Goal: Information Seeking & Learning: Learn about a topic

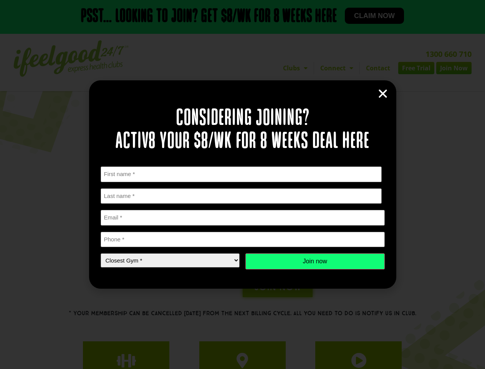
scroll to position [106, 0]
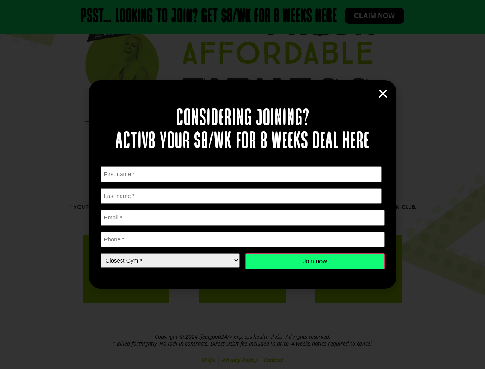
click at [242, 184] on div "First Name * First Last Name * Last name Email * Phone * Closest Gym * Closest …" at bounding box center [243, 217] width 284 height 103
click at [383, 94] on icon "Close" at bounding box center [383, 94] width 12 height 12
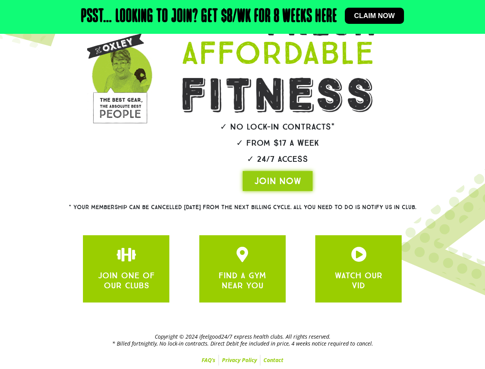
click at [315, 261] on div "JOIN ONE OF OUR CLUBS FIND A GYM NEAR YOU WATCH OUR VID" at bounding box center [242, 268] width 327 height 75
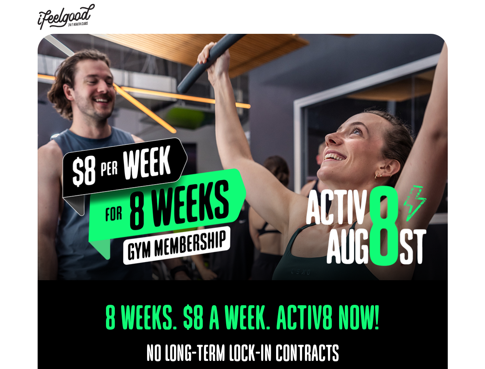
click at [242, 184] on img at bounding box center [243, 157] width 410 height 246
